Goal: Transaction & Acquisition: Purchase product/service

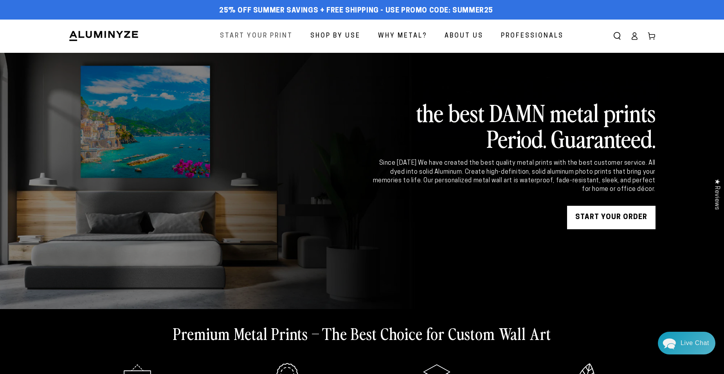
click at [281, 39] on span "Start Your Print" at bounding box center [256, 36] width 73 height 11
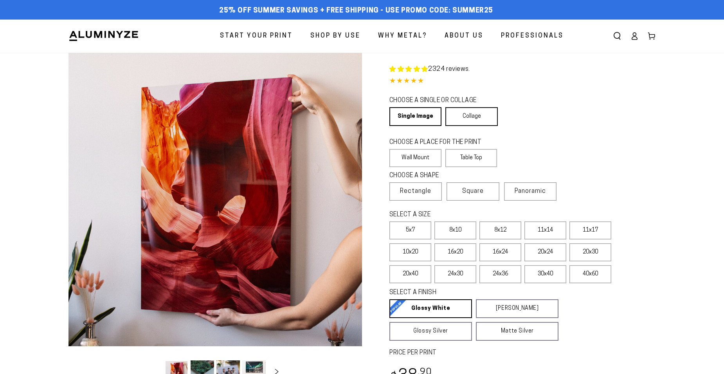
select select "**********"
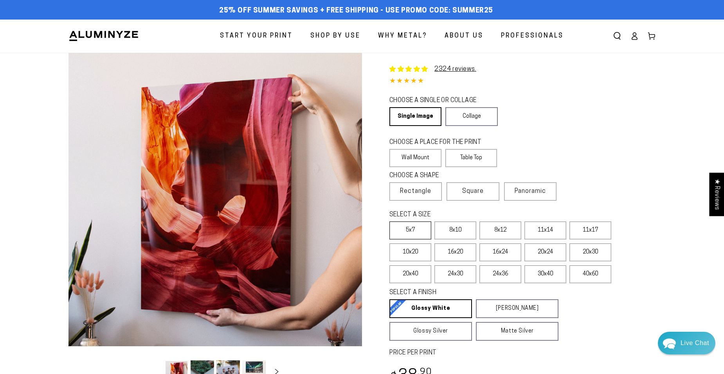
click at [421, 234] on label "5x7" at bounding box center [410, 231] width 42 height 18
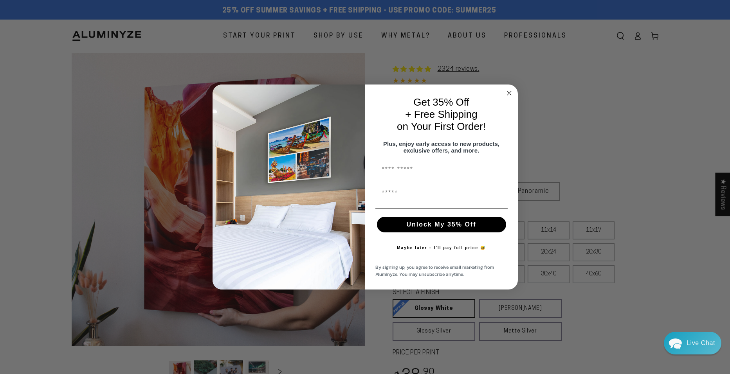
click at [510, 89] on circle "Close dialog" at bounding box center [508, 93] width 9 height 9
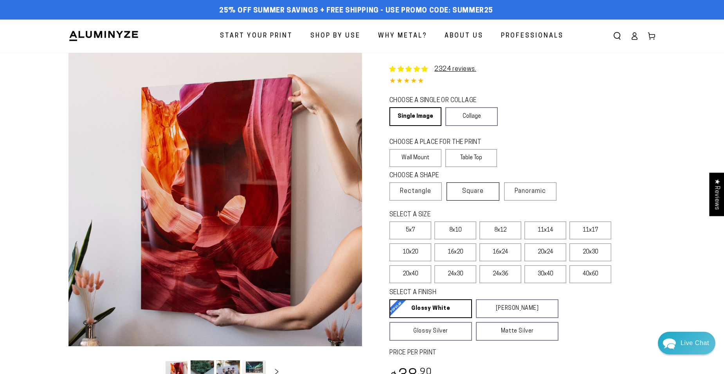
click at [474, 191] on span "Square" at bounding box center [473, 191] width 22 height 9
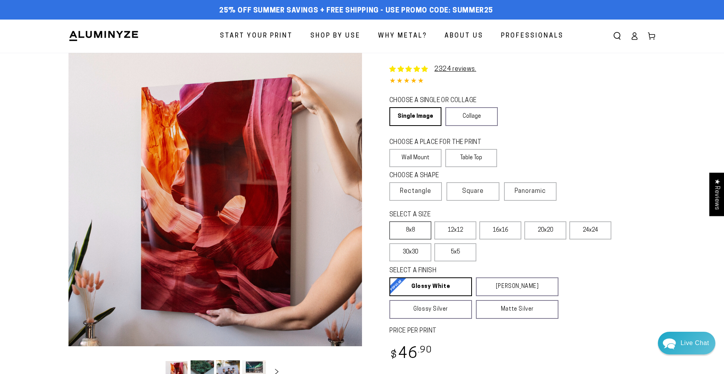
click at [414, 231] on label "8x8" at bounding box center [410, 231] width 42 height 18
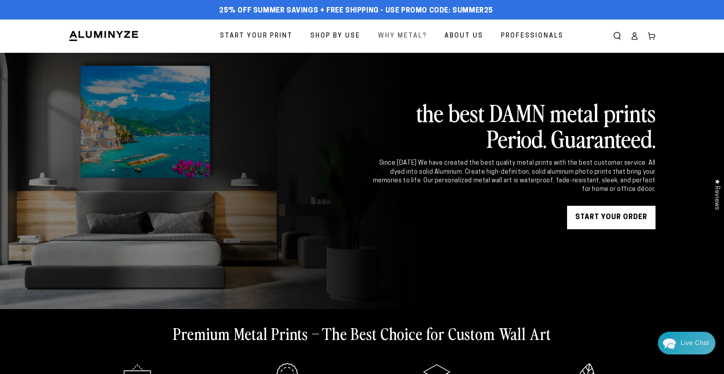
click at [393, 32] on span "Why Metal?" at bounding box center [402, 36] width 49 height 11
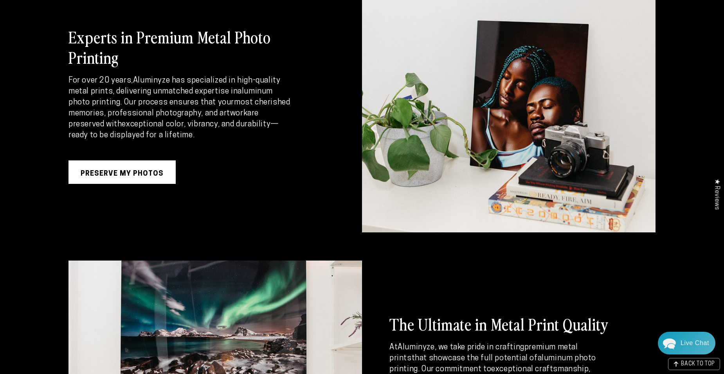
scroll to position [1169, 0]
